Goal: Information Seeking & Learning: Learn about a topic

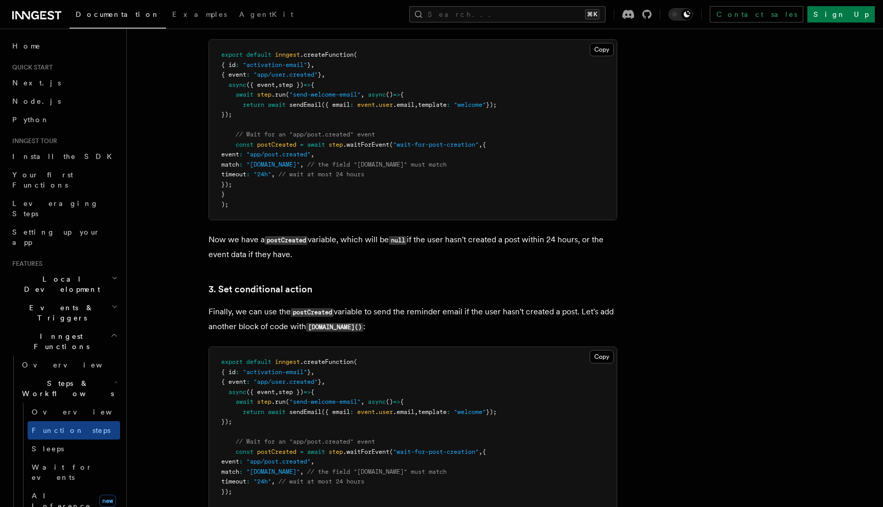
scroll to position [188, 0]
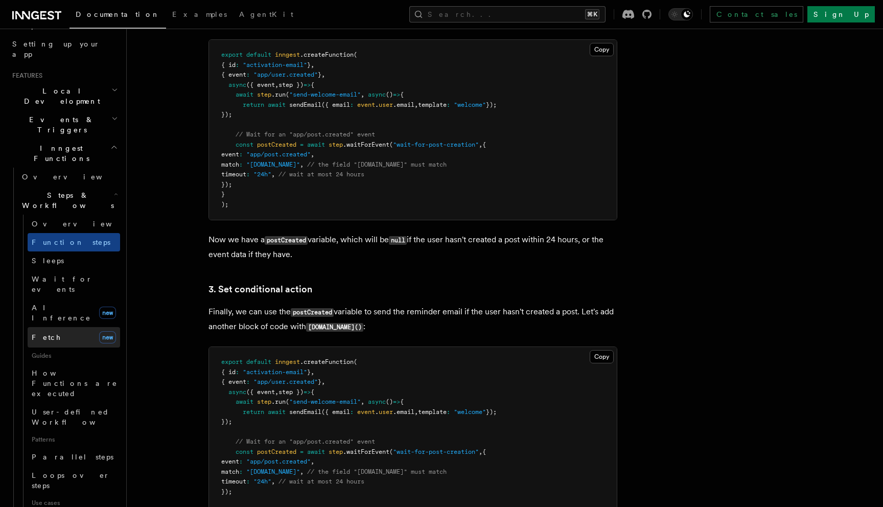
click at [93, 327] on link "Fetch new" at bounding box center [74, 337] width 92 height 20
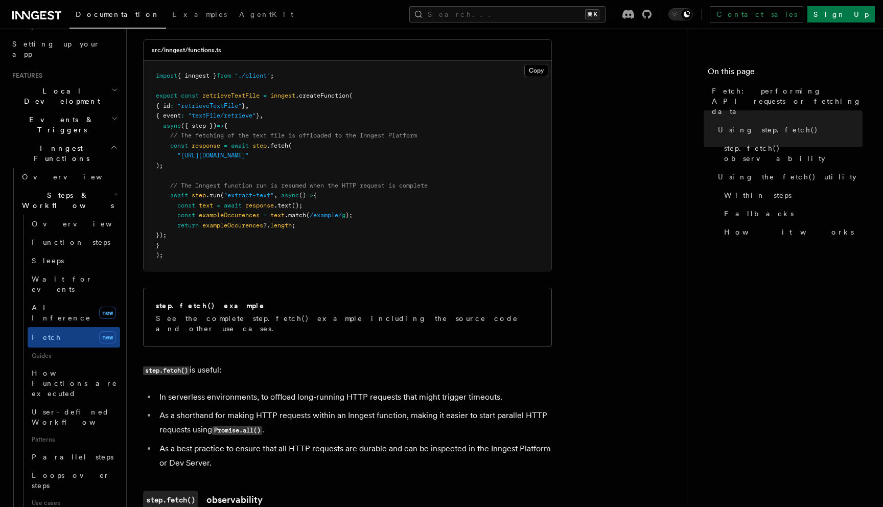
scroll to position [406, 0]
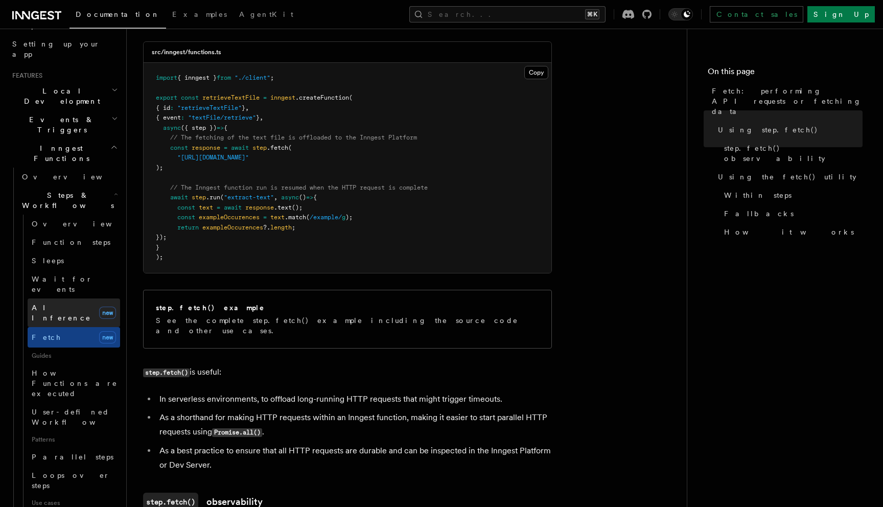
click at [87, 298] on link "AI Inference new" at bounding box center [74, 312] width 92 height 29
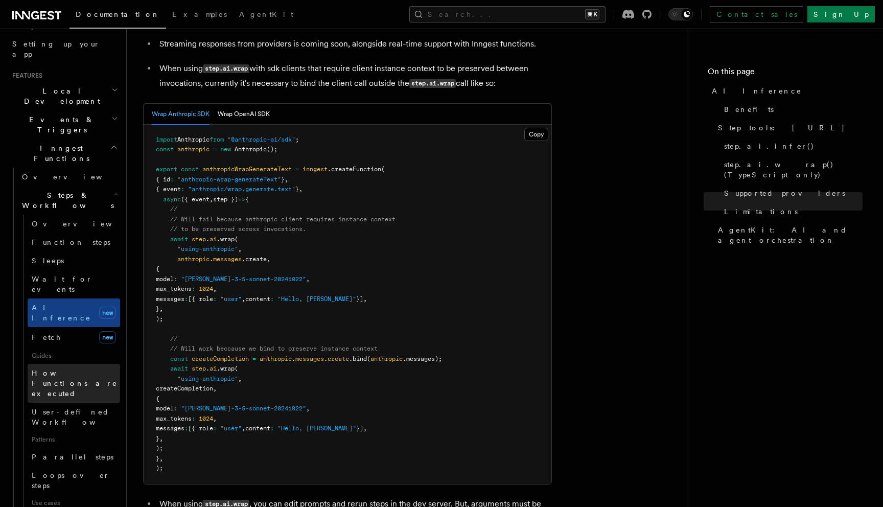
scroll to position [290, 0]
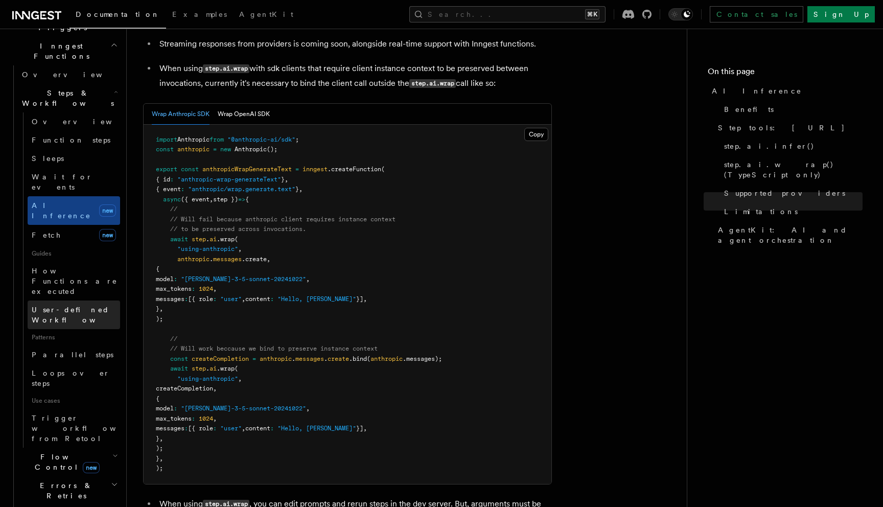
click at [69, 306] on span "User-defined Workflows" at bounding box center [78, 315] width 92 height 18
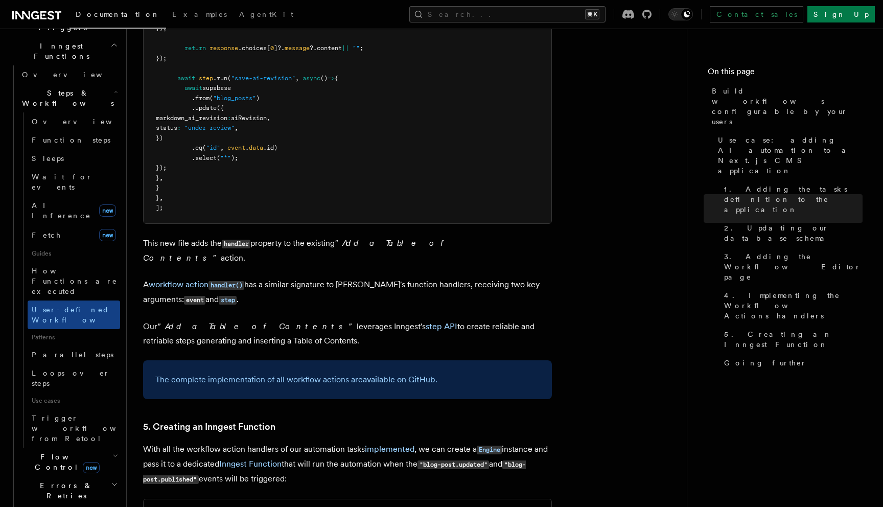
scroll to position [4235, 0]
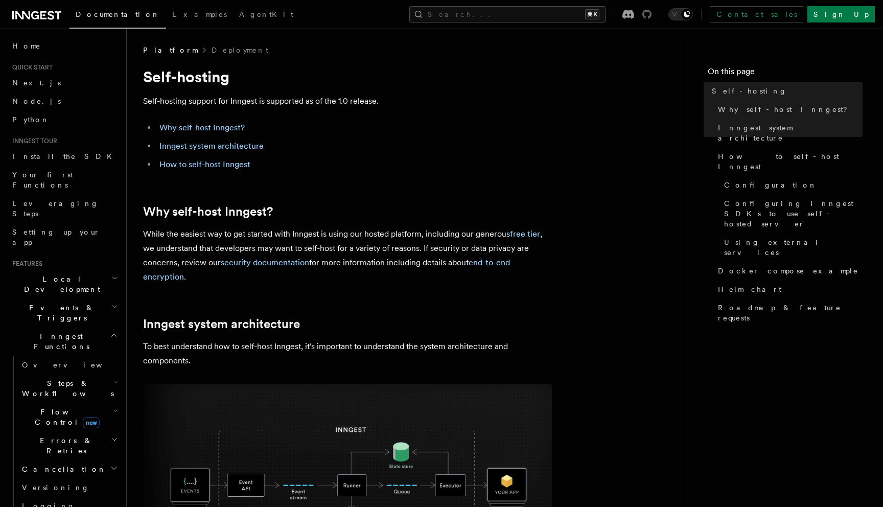
click at [651, 14] on icon at bounding box center [646, 14] width 9 height 9
